Goal: Information Seeking & Learning: Learn about a topic

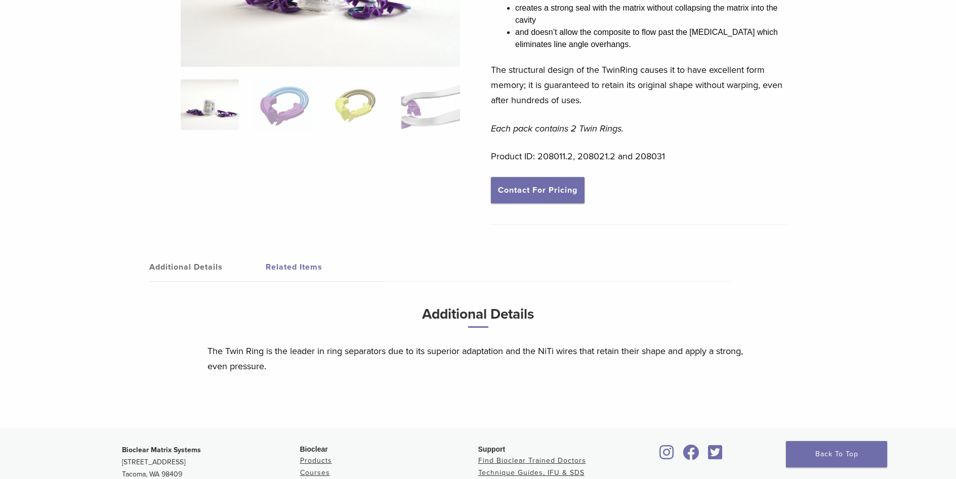
scroll to position [403, 0]
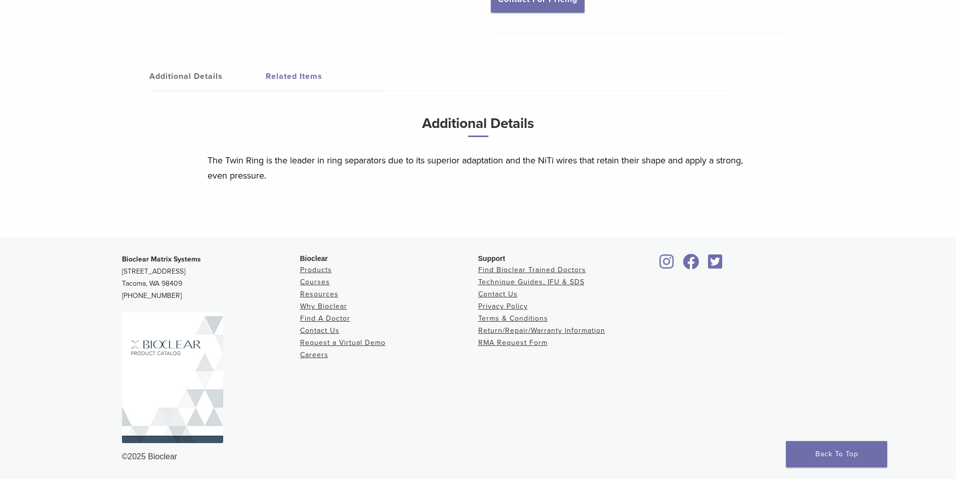
click at [176, 367] on img at bounding box center [172, 377] width 101 height 131
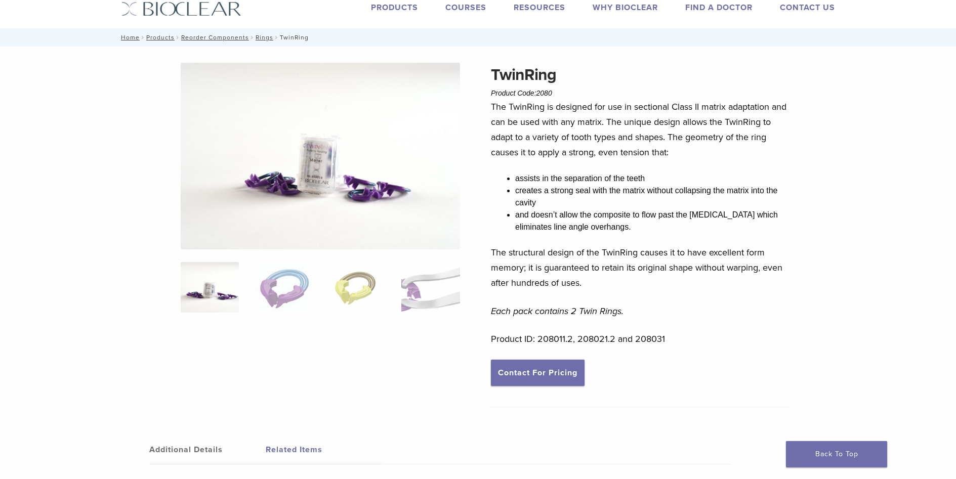
scroll to position [0, 0]
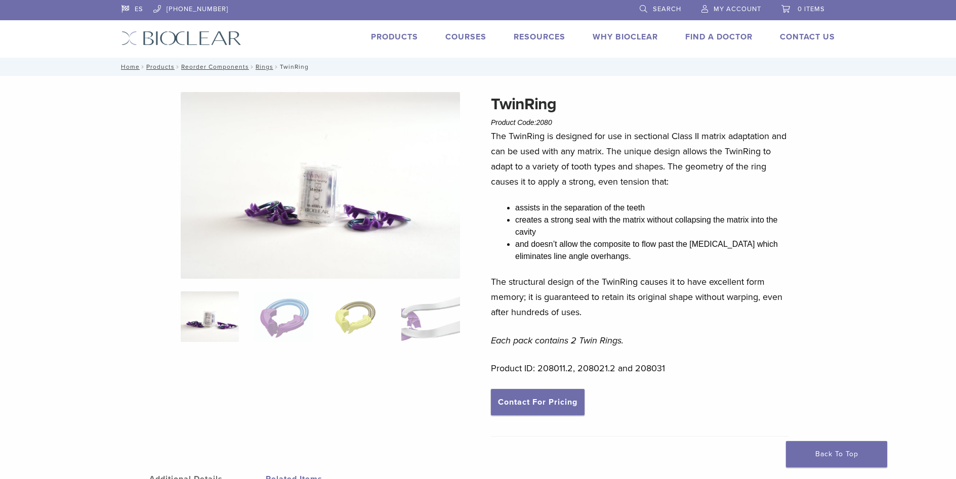
click at [404, 36] on link "Products" at bounding box center [394, 37] width 47 height 10
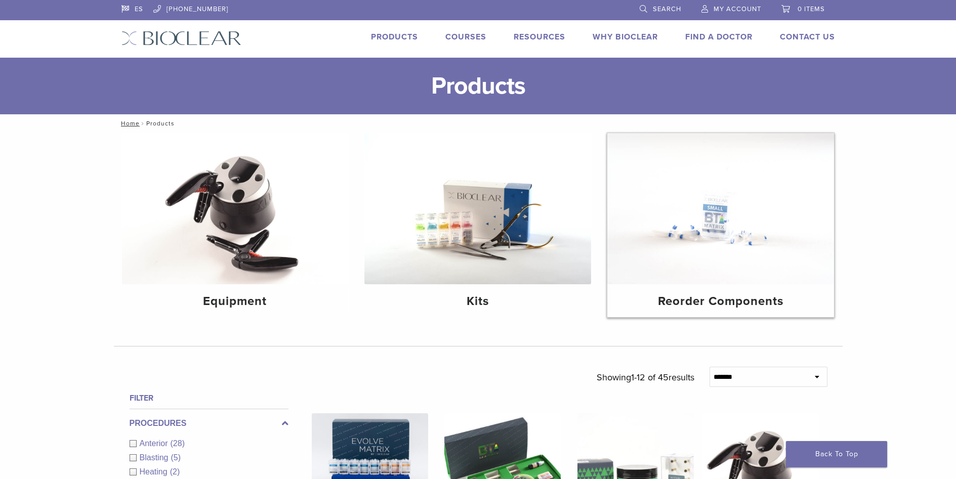
click at [736, 233] on img at bounding box center [721, 208] width 227 height 151
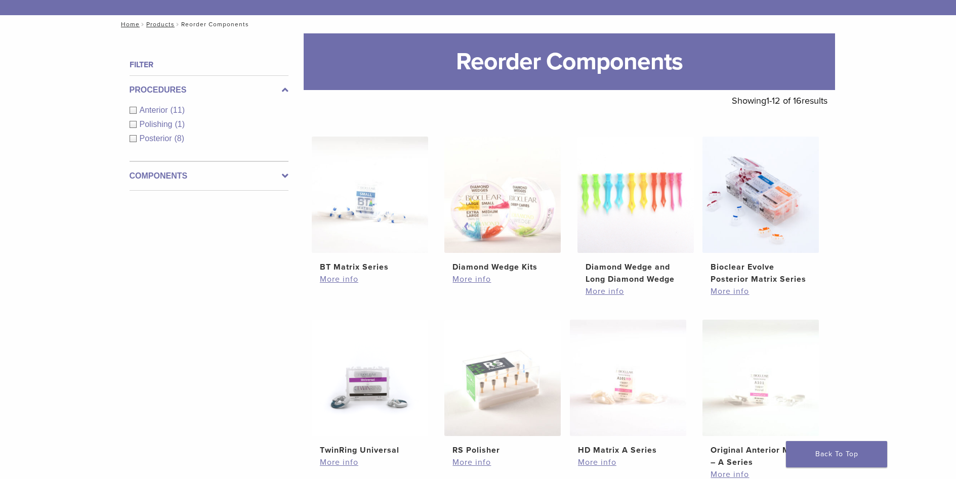
scroll to position [101, 0]
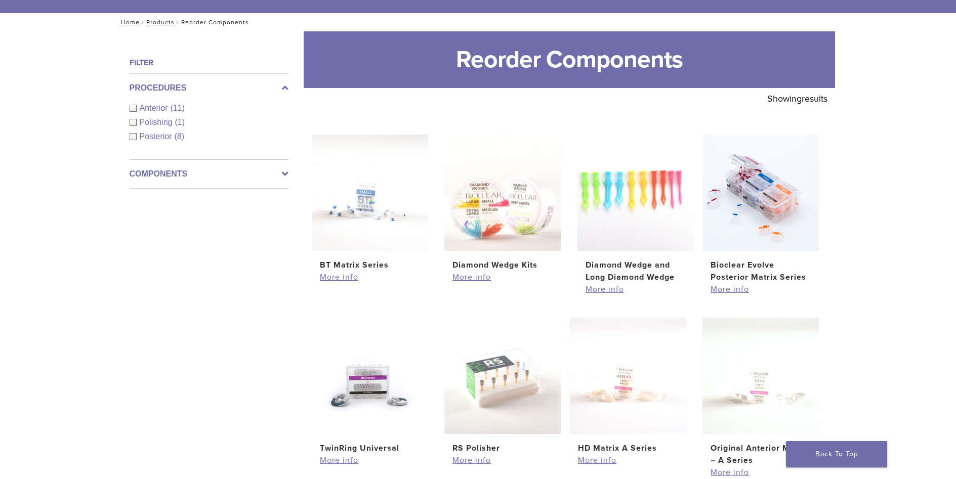
click at [736, 233] on img at bounding box center [761, 193] width 116 height 116
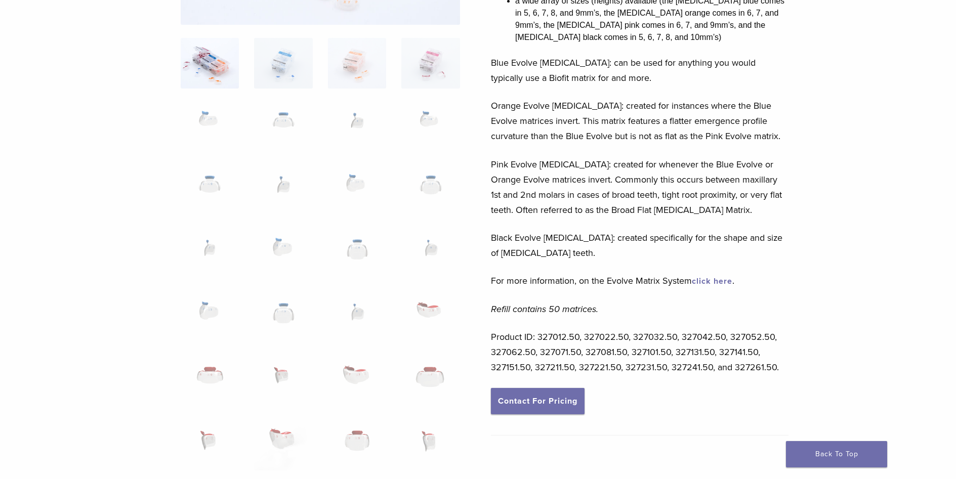
scroll to position [304, 0]
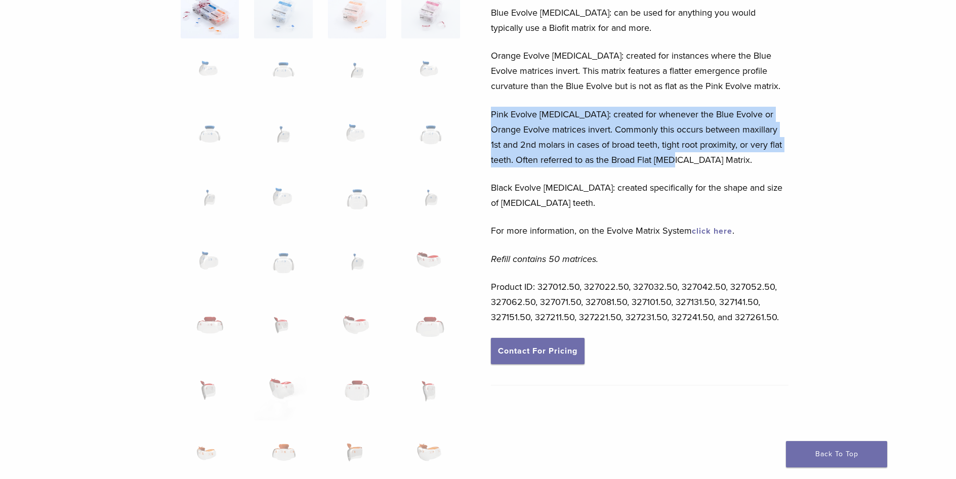
drag, startPoint x: 492, startPoint y: 116, endPoint x: 670, endPoint y: 160, distance: 183.6
click at [670, 160] on p "Pink Evolve Molar: created for whenever the Blue Evolve or Orange Evolve matric…" at bounding box center [640, 137] width 298 height 61
copy p "Pink Evolve Molar: created for whenever the Blue Evolve or Orange Evolve matric…"
click at [582, 164] on p "Pink Evolve Molar: created for whenever the Blue Evolve or Orange Evolve matric…" at bounding box center [640, 137] width 298 height 61
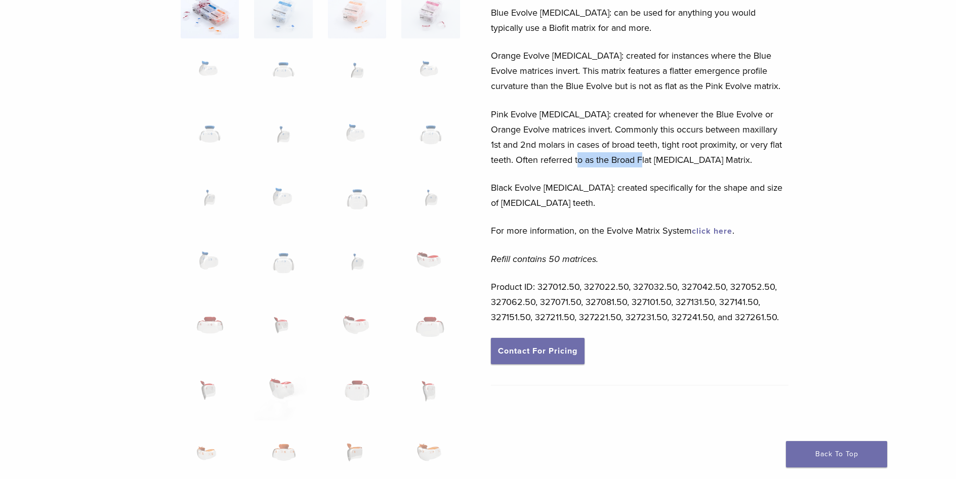
drag, startPoint x: 562, startPoint y: 157, endPoint x: 629, endPoint y: 154, distance: 67.4
click at [629, 154] on p "Pink Evolve Molar: created for whenever the Blue Evolve or Orange Evolve matric…" at bounding box center [640, 137] width 298 height 61
copy p "Broad Flat Molar"
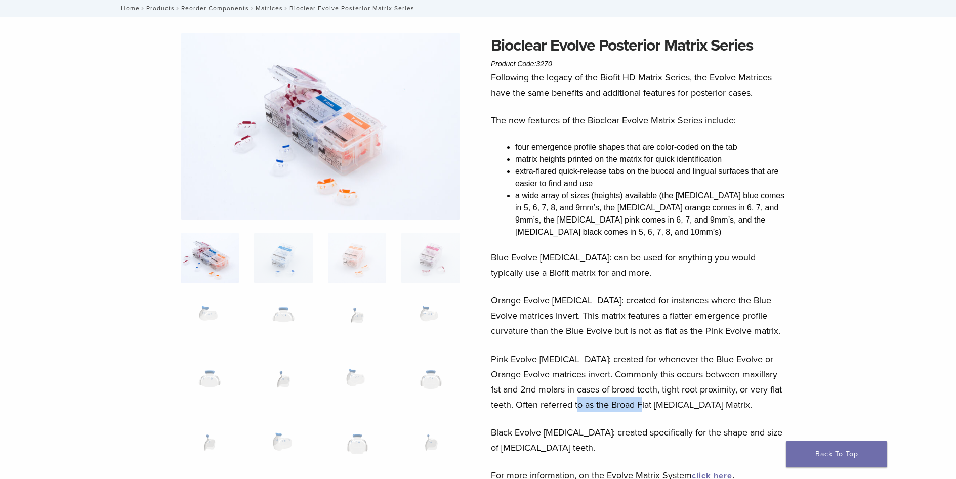
scroll to position [51, 0]
